Goal: Feedback & Contribution: Contribute content

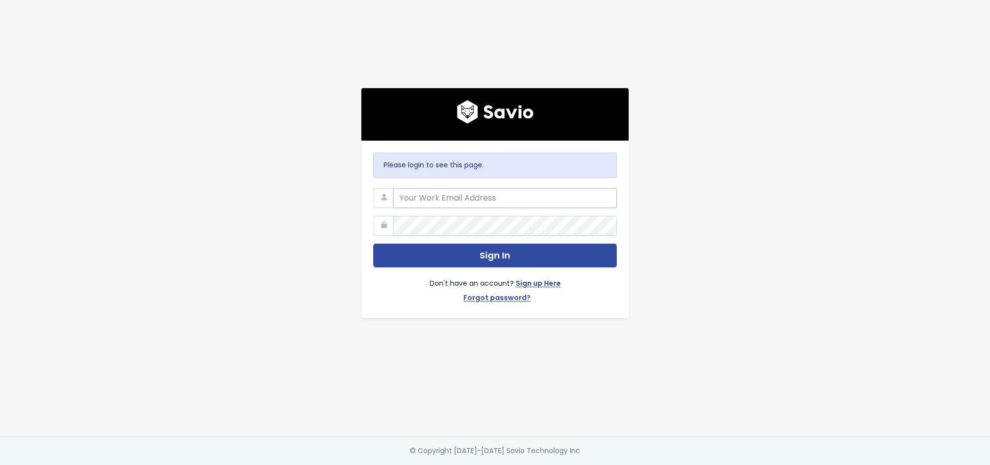
click at [449, 191] on input "email" at bounding box center [505, 198] width 224 height 20
type input "francisco.peleato@toasttab.com"
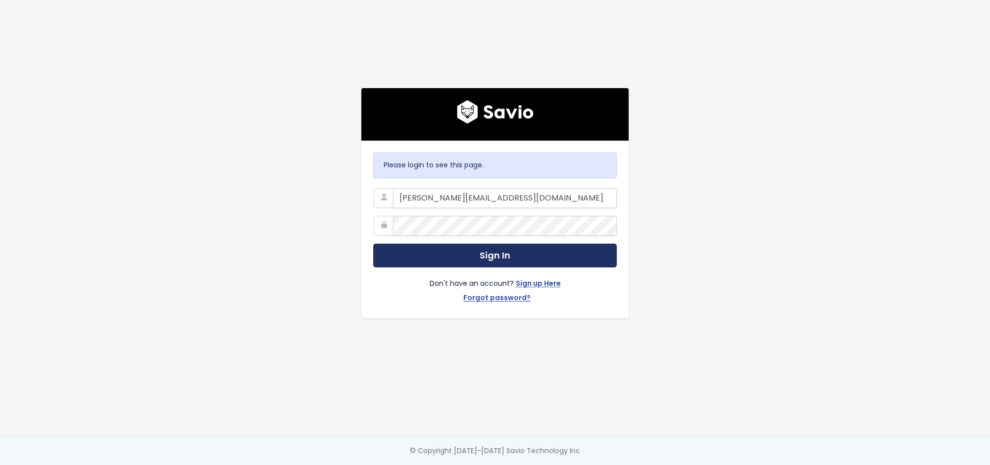
click at [445, 249] on button "Sign In" at bounding box center [495, 256] width 244 height 24
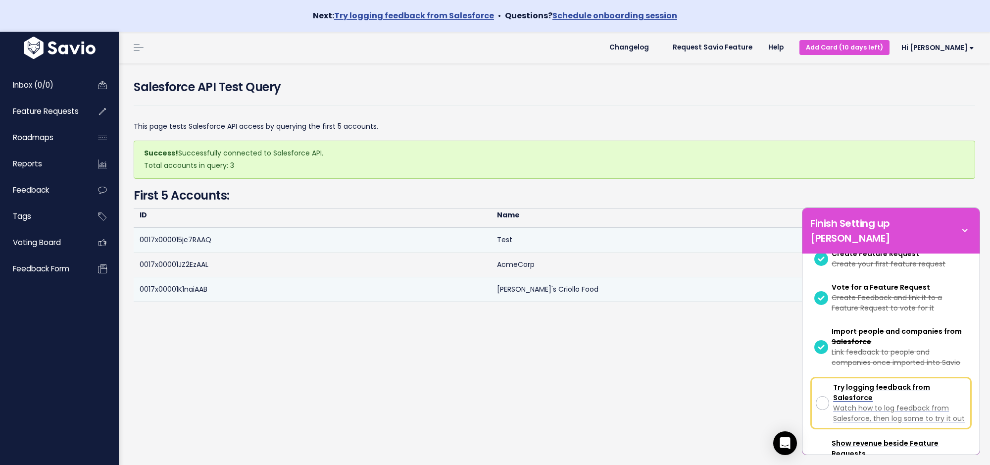
scroll to position [166, 0]
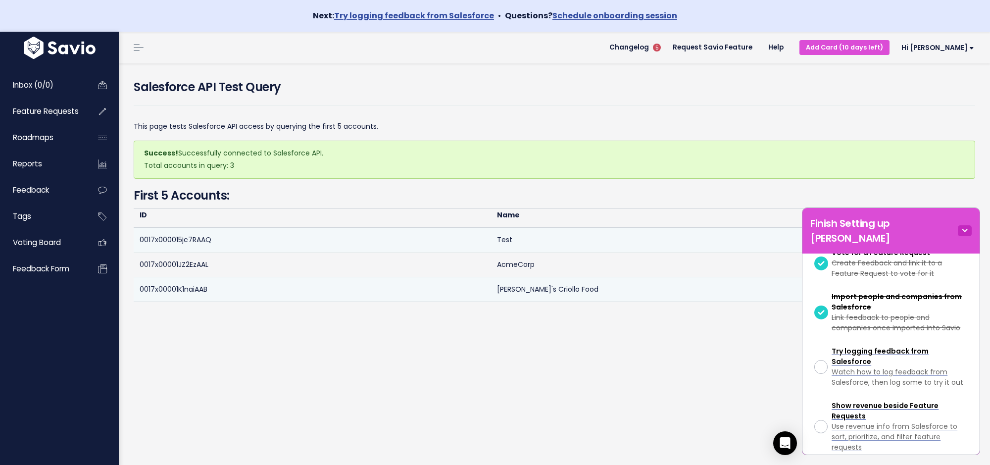
click at [963, 225] on icon at bounding box center [965, 230] width 14 height 11
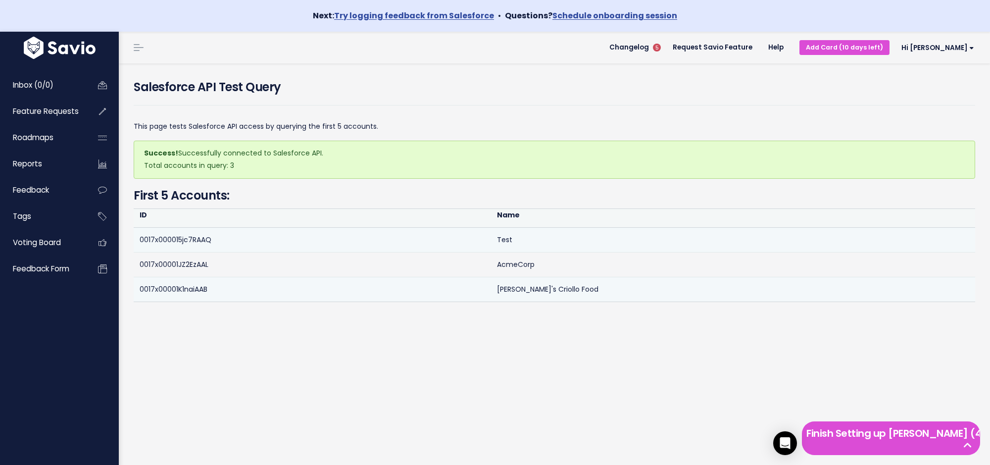
scroll to position [0, 0]
click at [55, 114] on span "Feature Requests" at bounding box center [46, 111] width 66 height 10
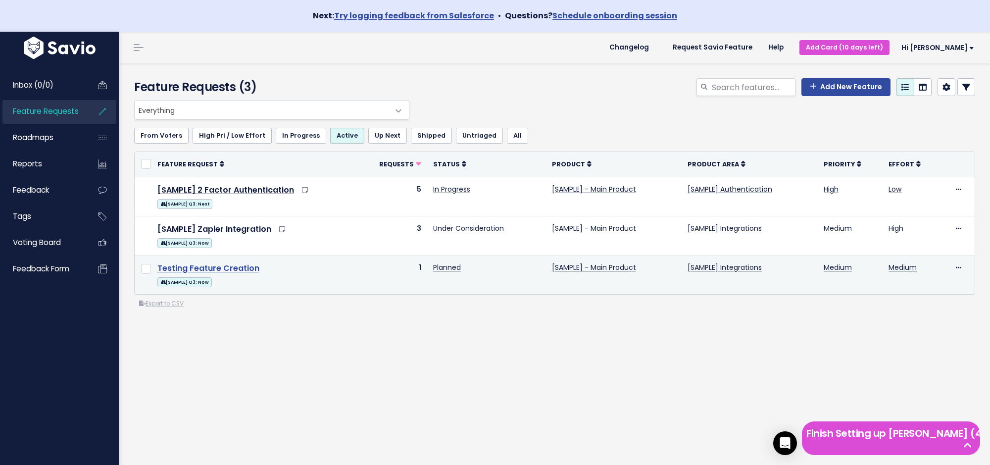
click at [223, 267] on link "Testing Feature Creation" at bounding box center [208, 267] width 102 height 11
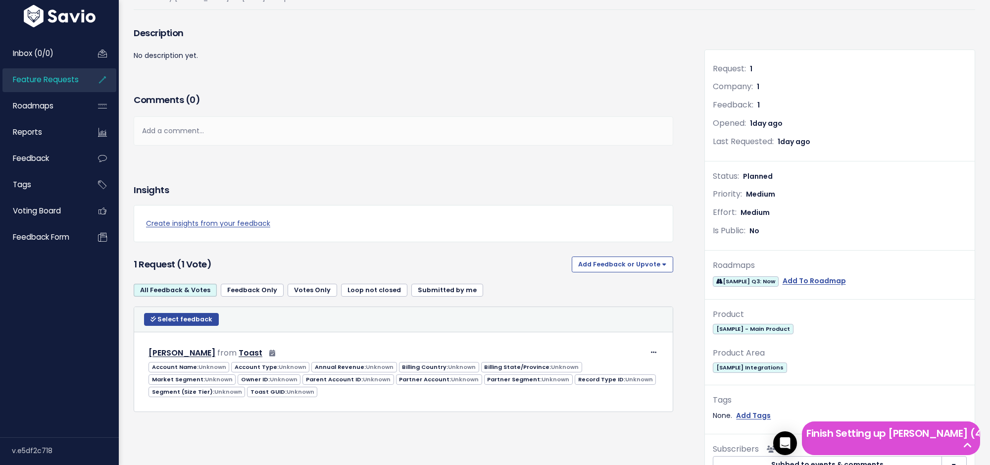
scroll to position [144, 0]
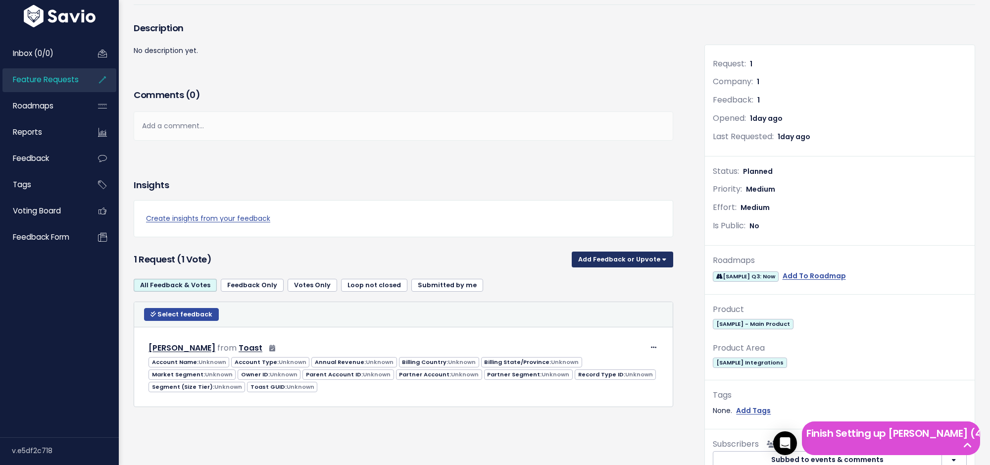
click at [600, 254] on button "Add Feedback or Upvote" at bounding box center [622, 259] width 101 height 16
click at [611, 283] on link "Upvote" at bounding box center [623, 284] width 94 height 19
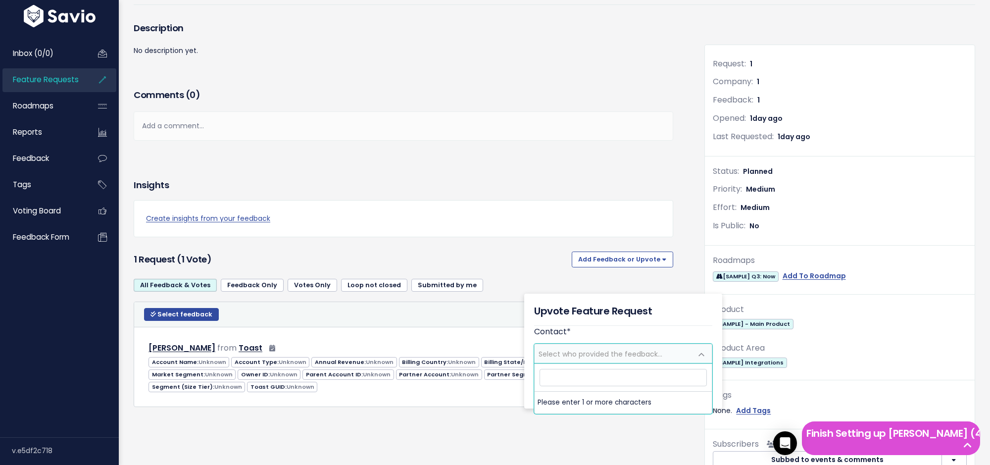
click at [568, 353] on span "Select who provided the feedback..." at bounding box center [601, 354] width 124 height 10
type input "Toast"
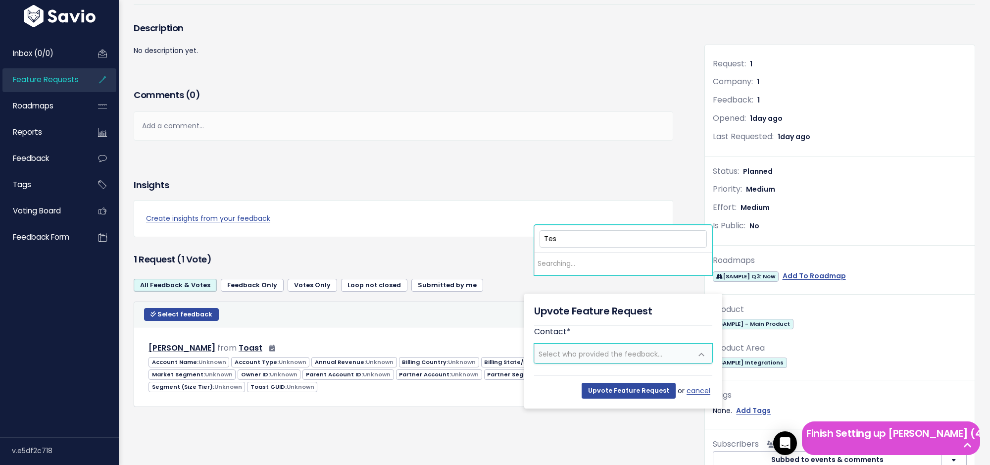
type input "Test"
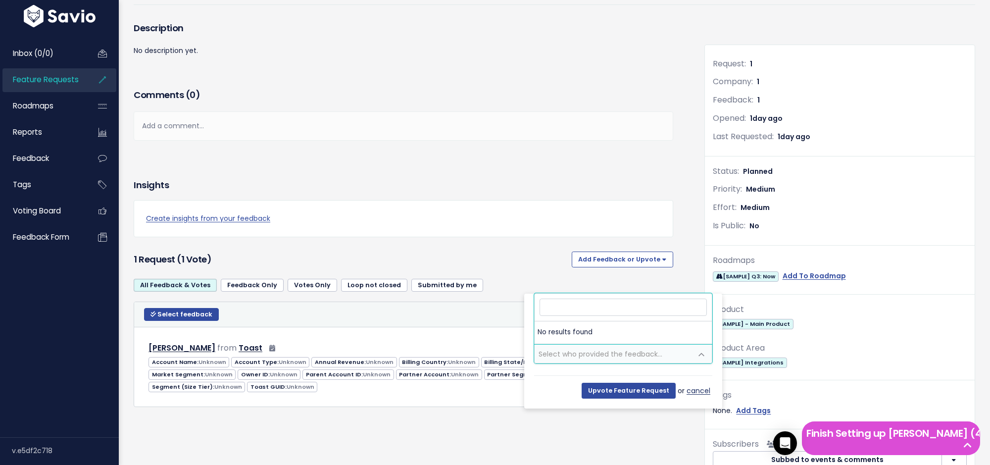
click at [705, 391] on link "cancel" at bounding box center [700, 391] width 26 height 12
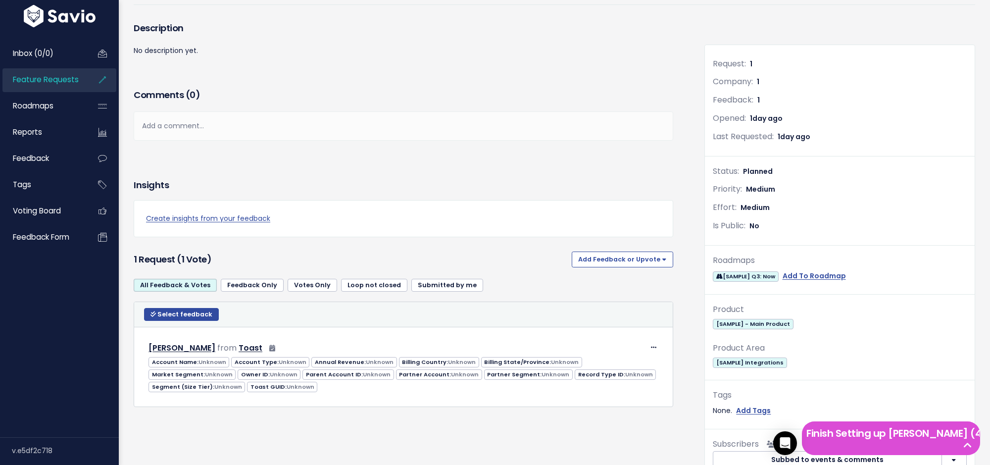
click at [566, 441] on div "Description No description yet. Comments ( 0 ) Add a comment... | | | | Add a c…" at bounding box center [411, 258] width 571 height 477
click at [190, 315] on span "Select feedback" at bounding box center [184, 314] width 55 height 8
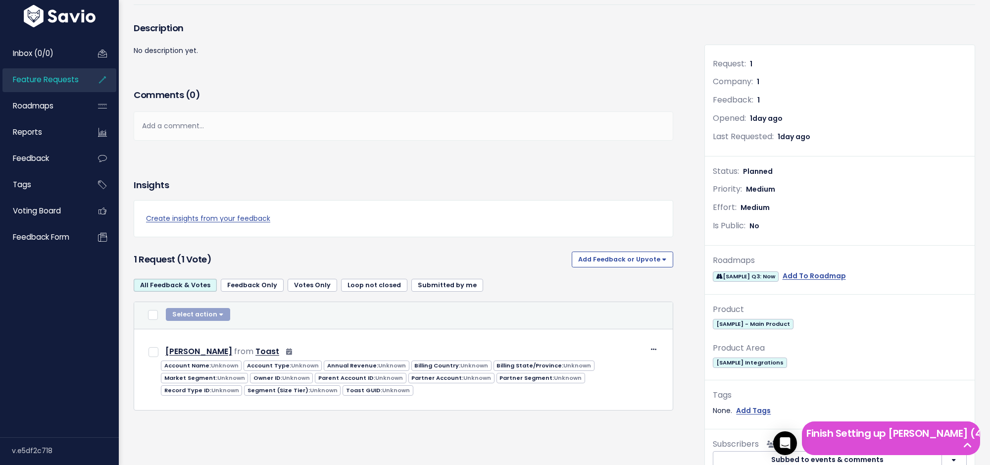
click at [180, 312] on div "Select action Compose Email to 0 Contacts Copy 0 Emails to Clipboard Move 0 Fee…" at bounding box center [198, 315] width 64 height 15
click at [366, 308] on div "Select action Compose Email to 0 Contacts Copy 0 Emails to Clipboard Move 0 Fee…" at bounding box center [403, 315] width 519 height 15
click at [648, 254] on button "Add Feedback or Upvote" at bounding box center [622, 259] width 101 height 16
click at [636, 253] on button "Add Feedback or Upvote" at bounding box center [622, 259] width 101 height 16
click at [611, 259] on button "Add Feedback or Upvote" at bounding box center [622, 259] width 101 height 16
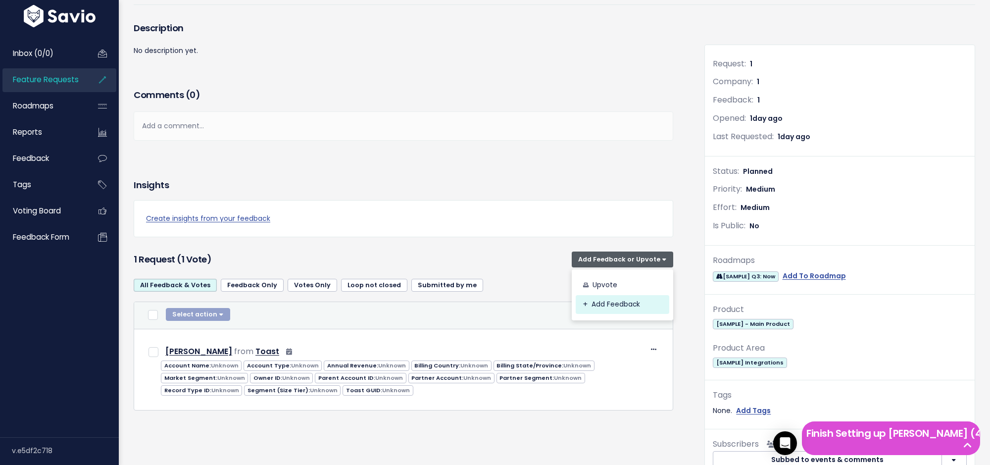
click at [606, 306] on link "Add Feedback" at bounding box center [623, 304] width 94 height 19
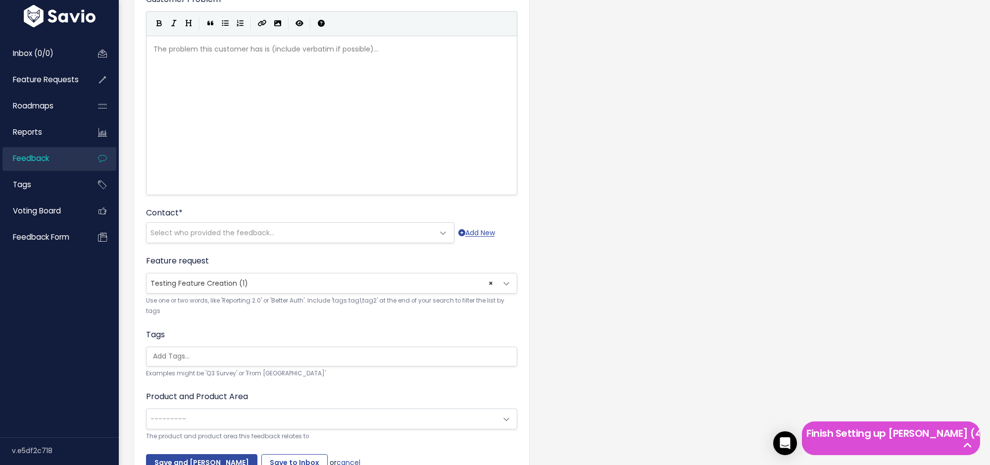
scroll to position [172, 0]
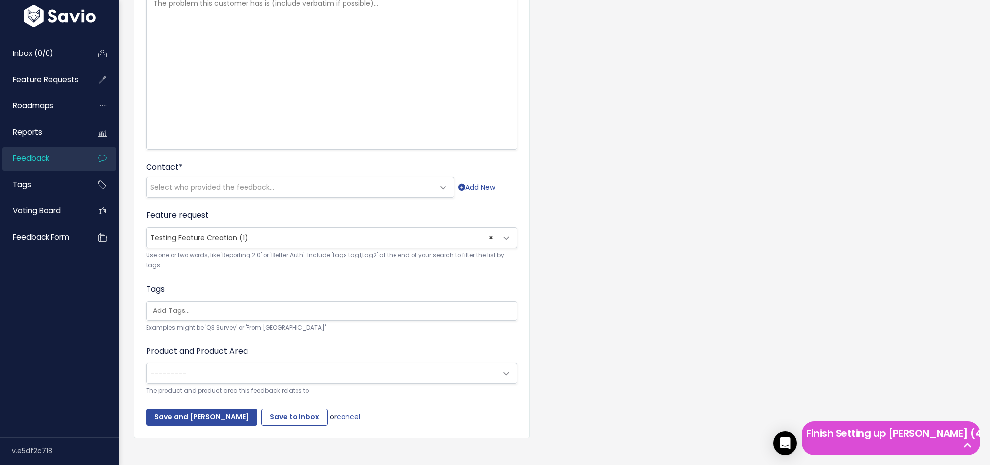
click at [361, 196] on span "Select who provided the feedback..." at bounding box center [291, 187] width 288 height 20
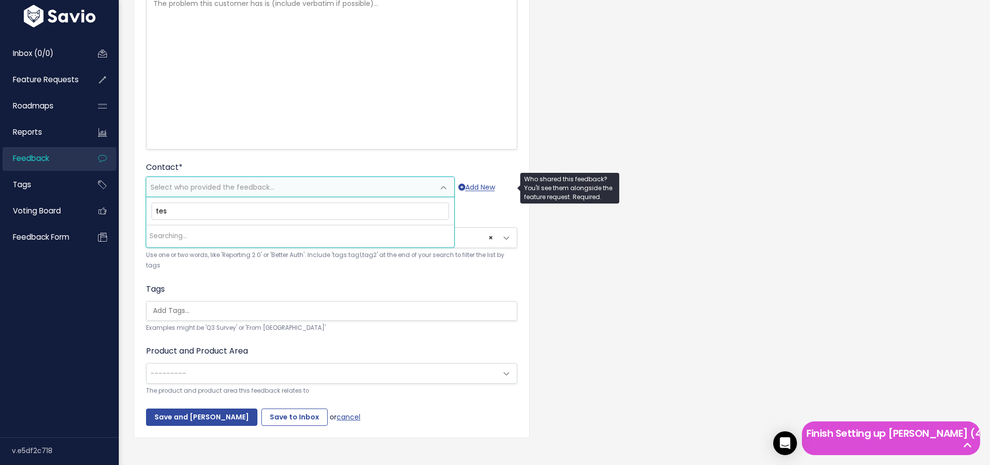
type input "test"
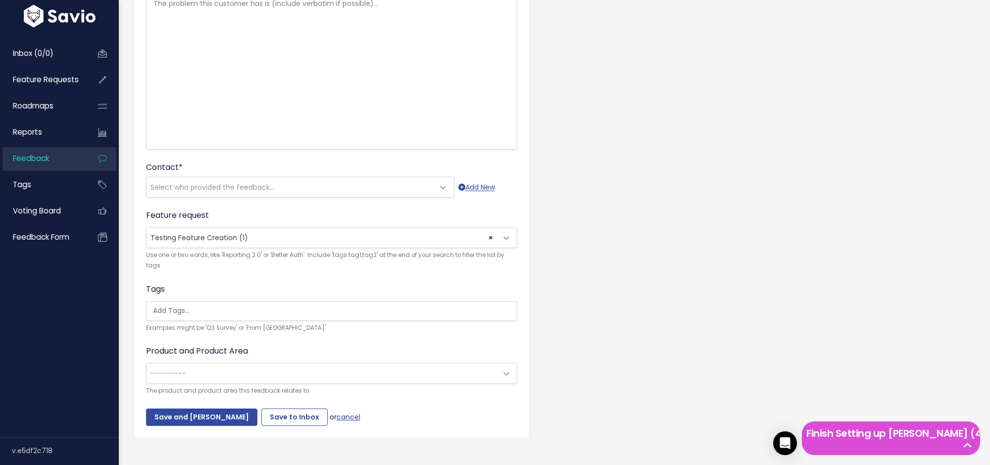
click at [706, 175] on div "Customer Problem * | | | | The problem this customer has is (include verbatim i…" at bounding box center [554, 194] width 856 height 533
click at [337, 411] on link "cancel" at bounding box center [349, 416] width 24 height 10
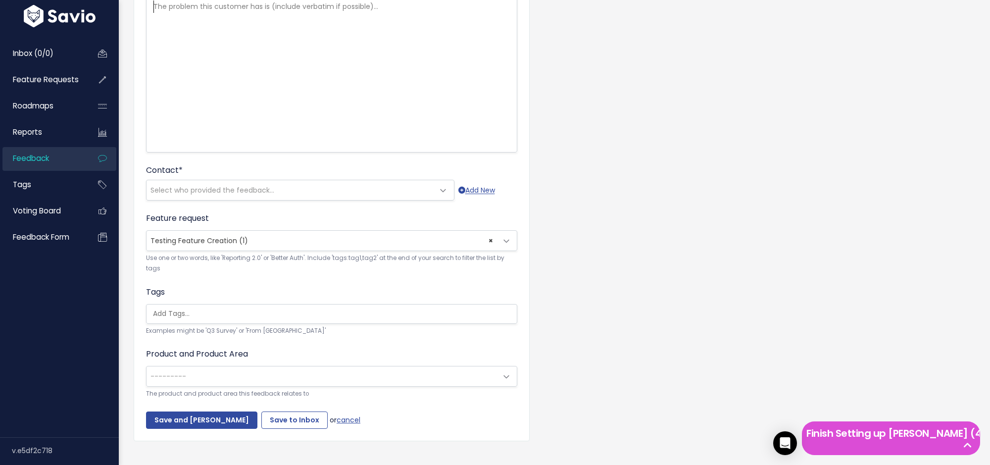
scroll to position [164, 0]
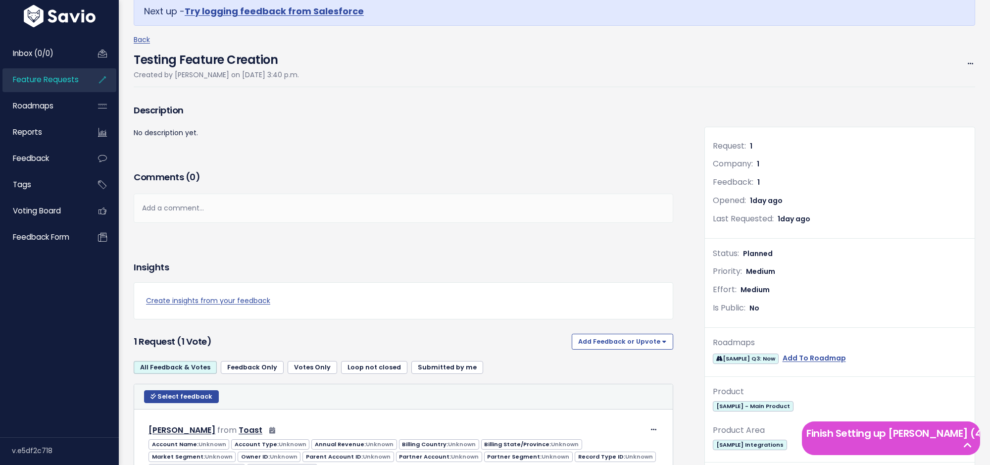
scroll to position [144, 0]
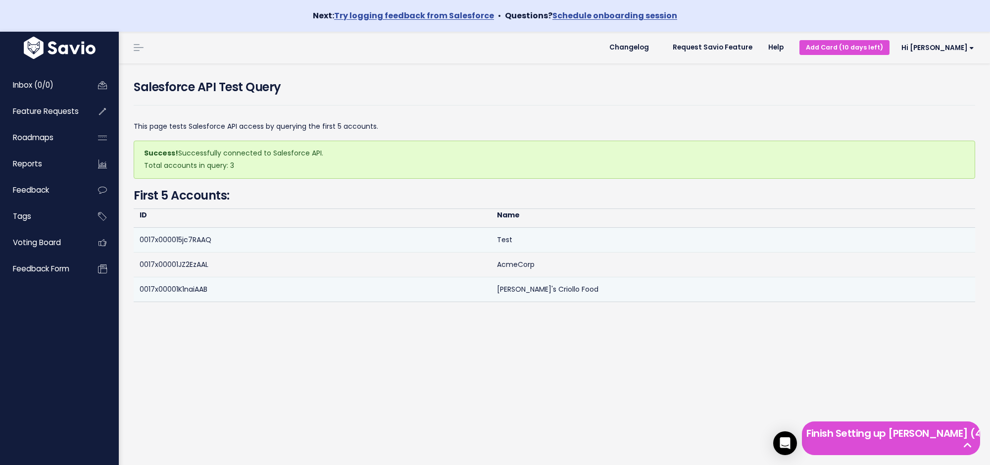
click at [246, 371] on div "Salesforce API Test Query This page tests Salesforce API access by querying the…" at bounding box center [554, 279] width 871 height 433
